Goal: Navigation & Orientation: Find specific page/section

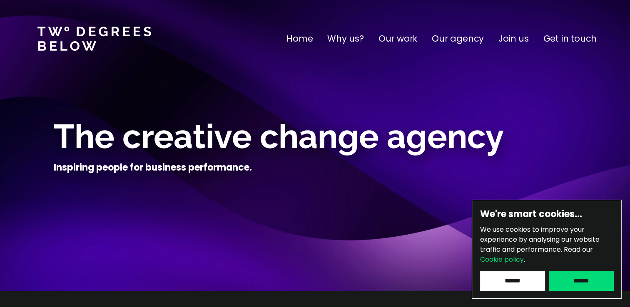
click at [529, 285] on input "******" at bounding box center [512, 280] width 64 height 19
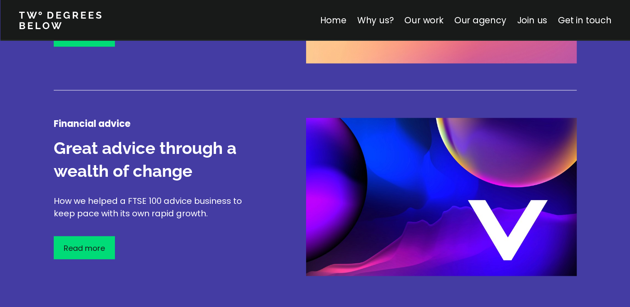
scroll to position [1415, 0]
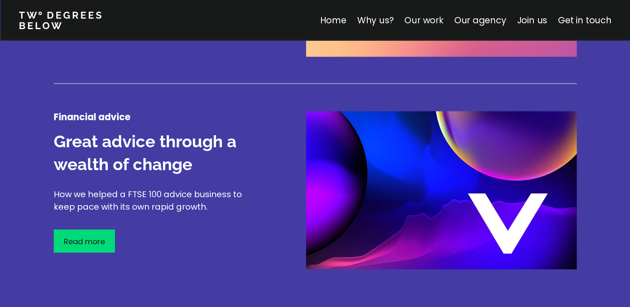
click at [425, 18] on link "Our work" at bounding box center [423, 20] width 39 height 12
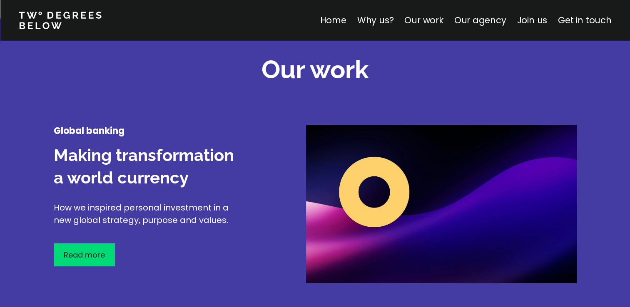
scroll to position [975, 0]
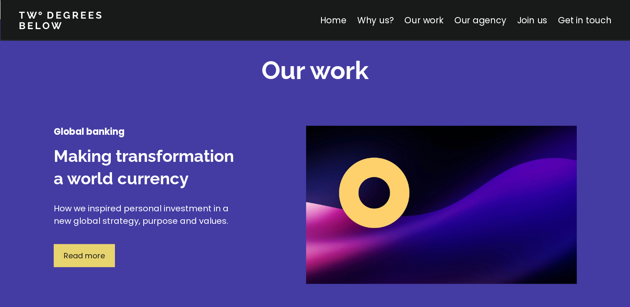
click at [85, 258] on p "Read more" at bounding box center [84, 255] width 41 height 11
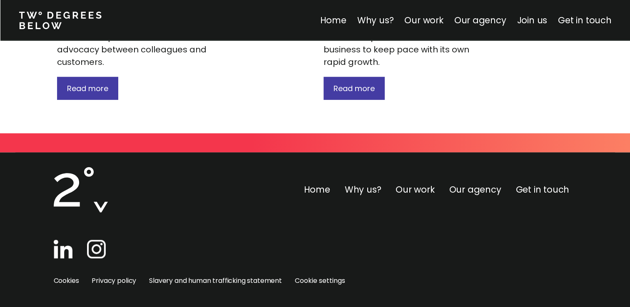
scroll to position [1303, 0]
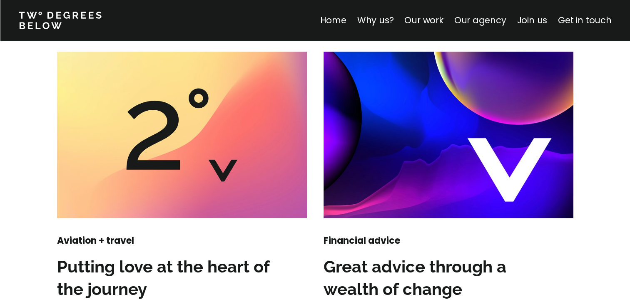
click at [483, 25] on link "Our agency" at bounding box center [480, 20] width 52 height 12
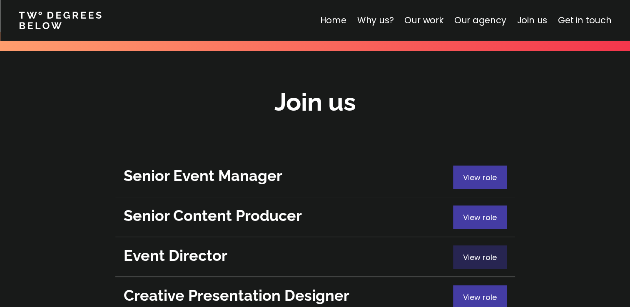
scroll to position [2963, 0]
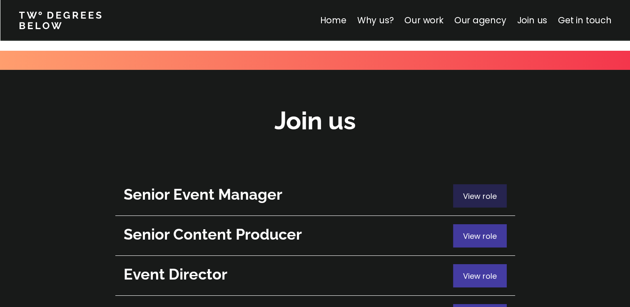
click at [477, 191] on span "View role" at bounding box center [480, 196] width 34 height 10
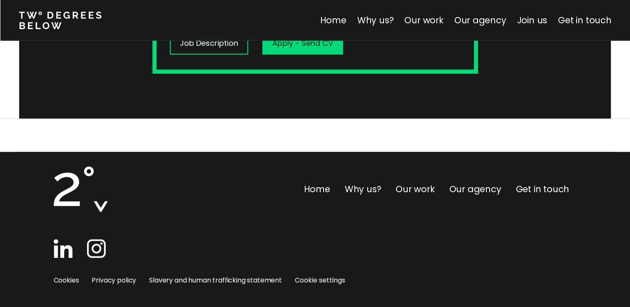
scroll to position [338, 0]
